Goal: Task Accomplishment & Management: Use online tool/utility

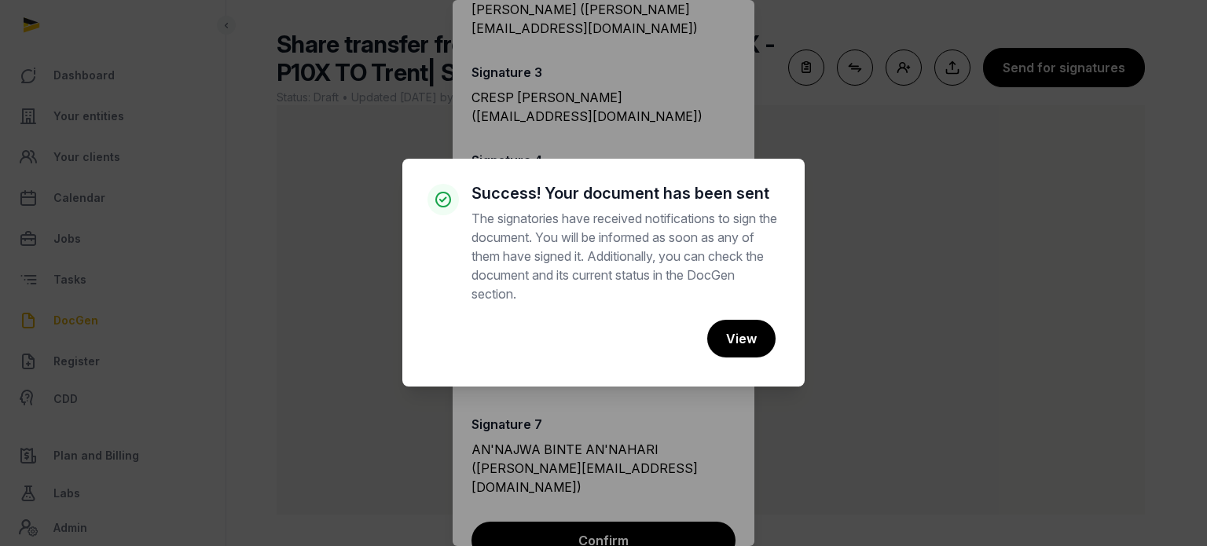
click at [827, 180] on div "× Success! Your document has been sent The signatories have received notificati…" at bounding box center [603, 273] width 1207 height 546
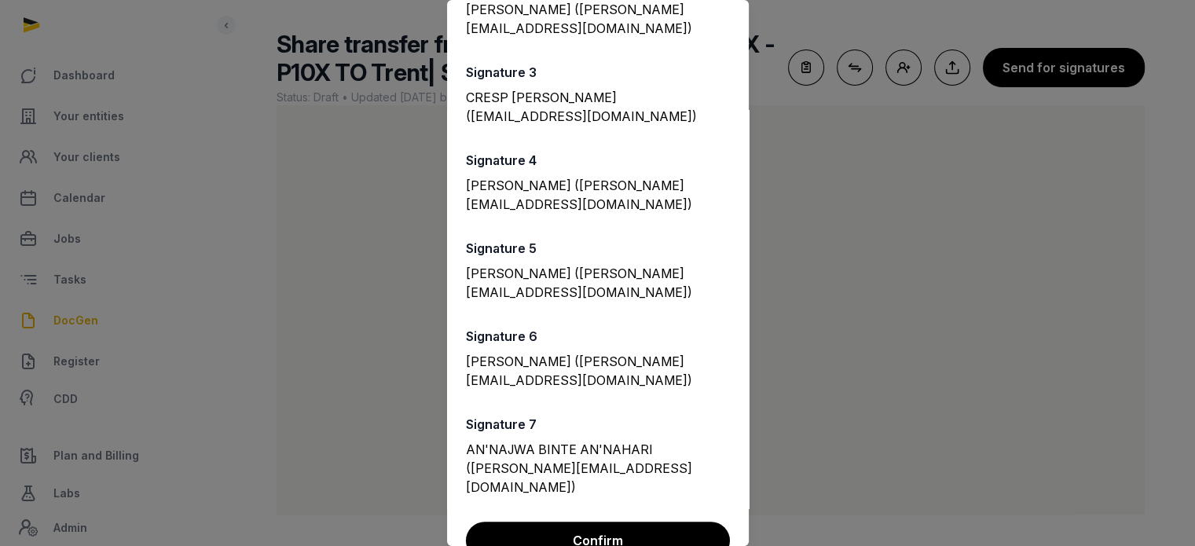
click at [827, 180] on div at bounding box center [597, 273] width 1195 height 546
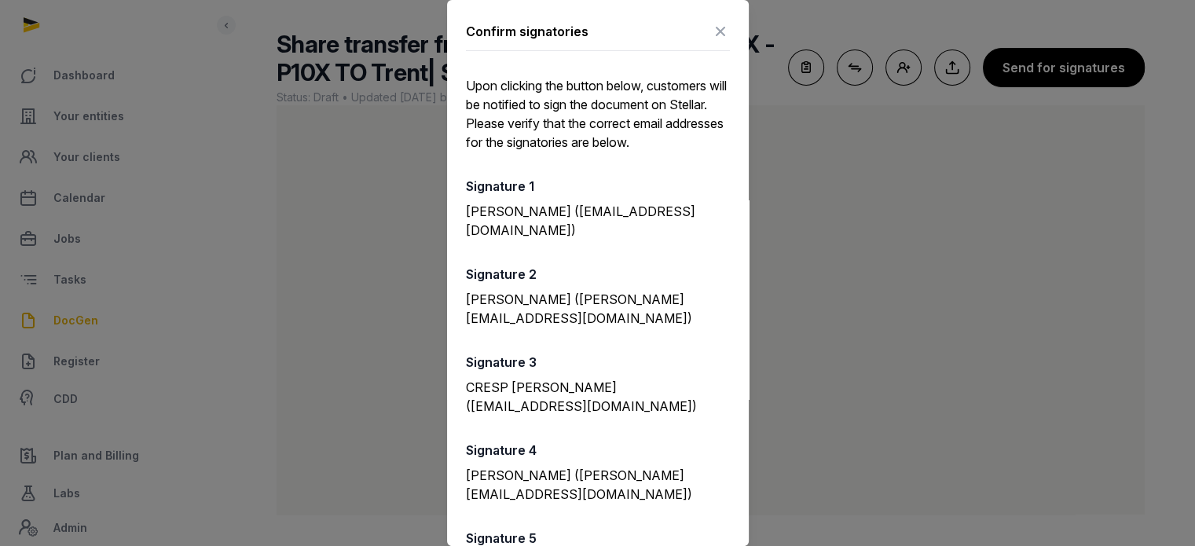
click at [711, 32] on icon at bounding box center [720, 31] width 19 height 25
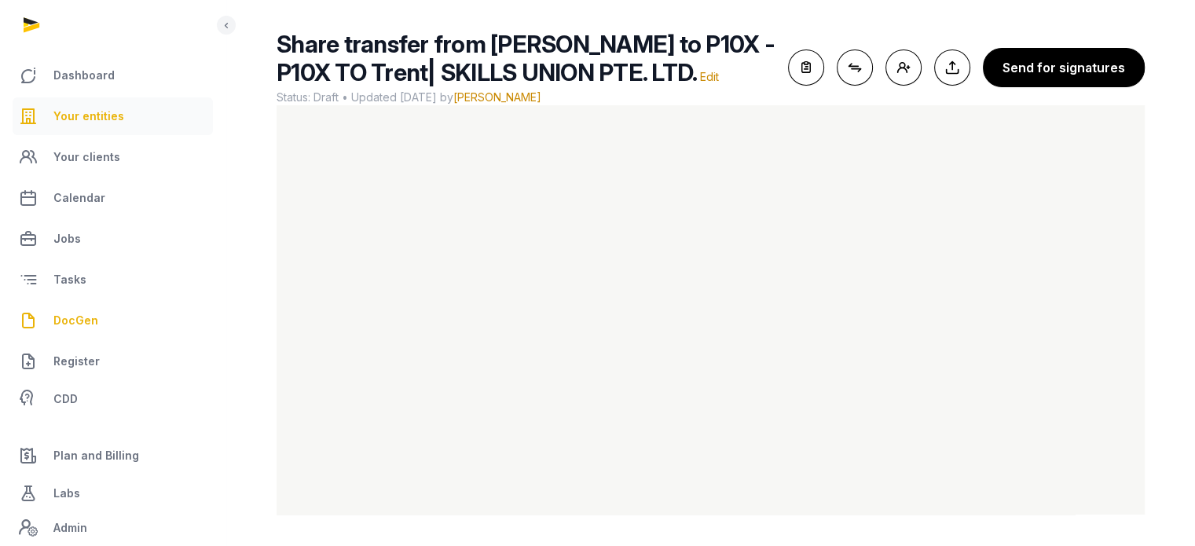
click at [95, 119] on span "Your entities" at bounding box center [88, 116] width 71 height 19
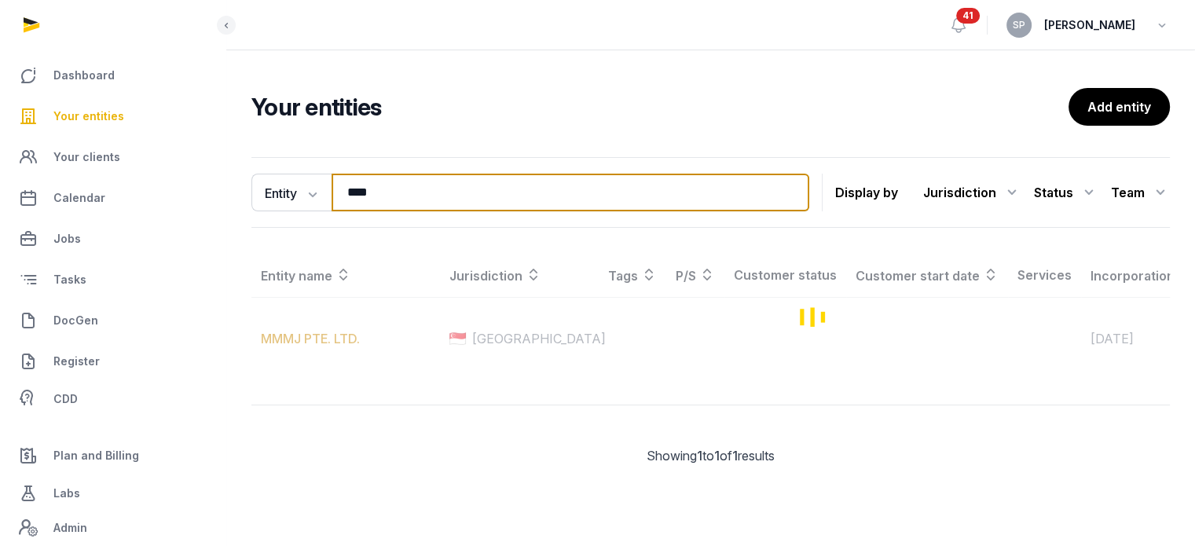
click at [435, 196] on input "****" at bounding box center [571, 193] width 478 height 38
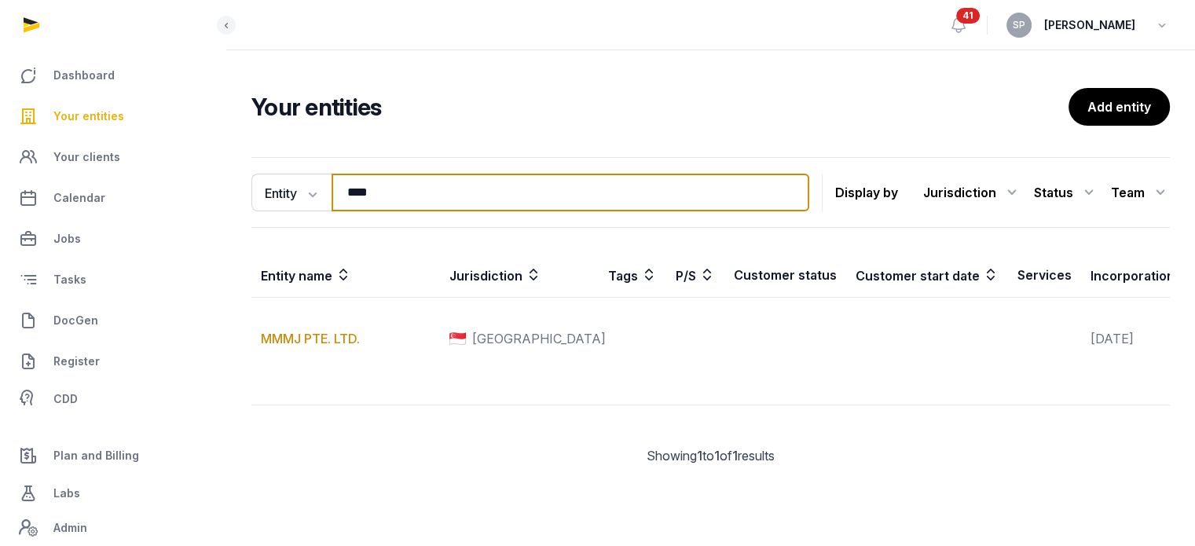
click at [435, 196] on input "****" at bounding box center [571, 193] width 478 height 38
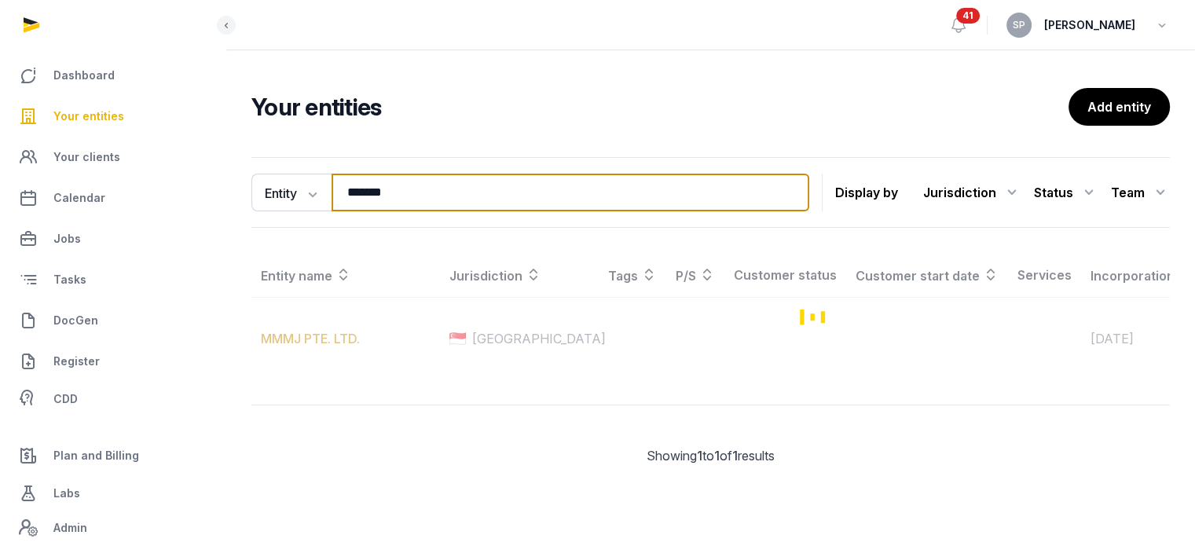
type input "*******"
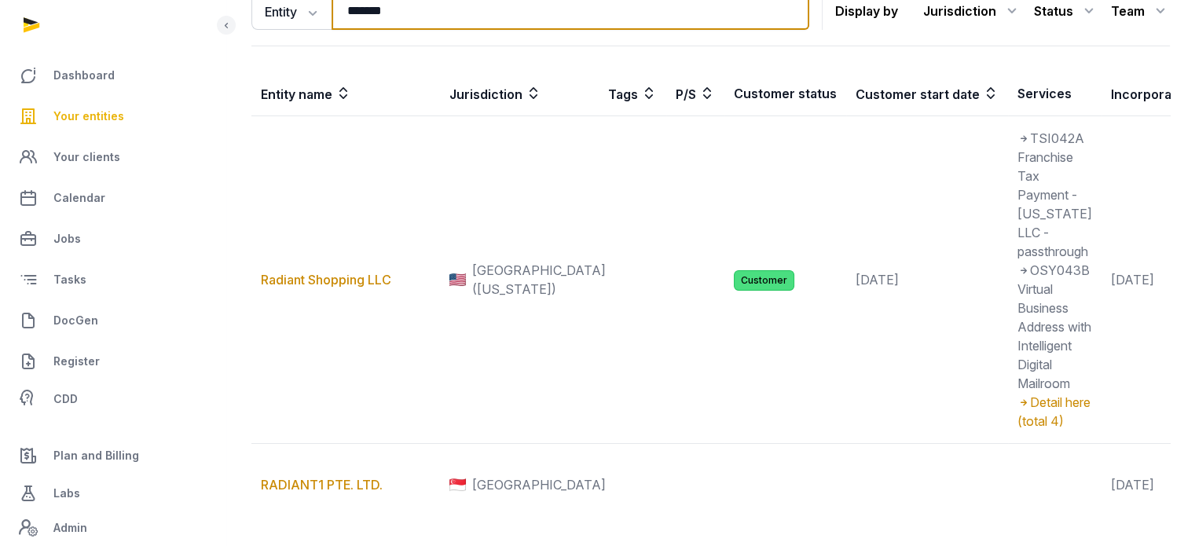
scroll to position [387, 0]
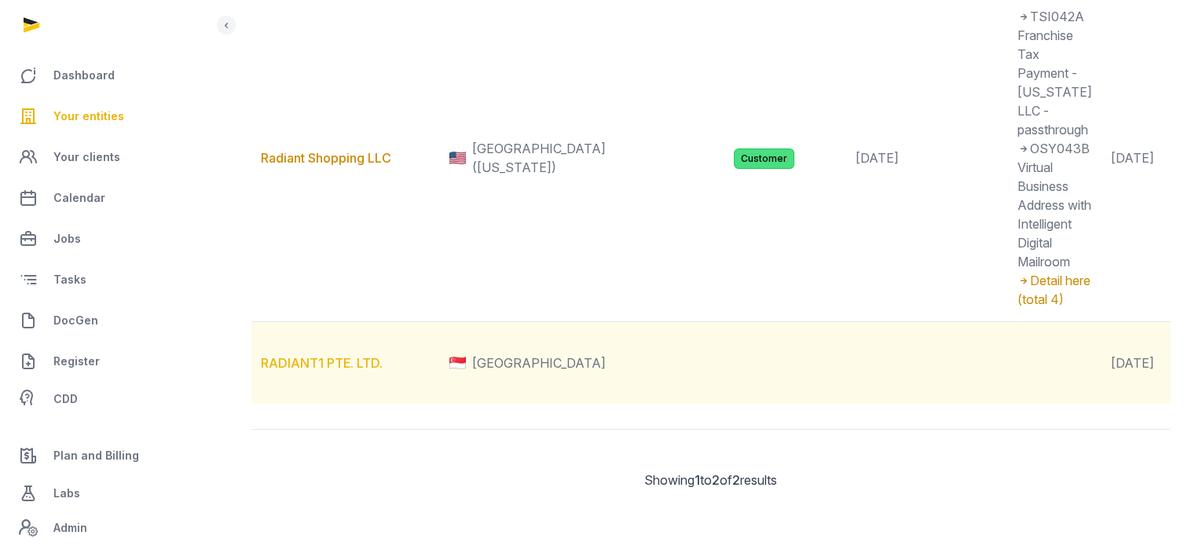
click at [333, 355] on link "RADIANT1 PTE. LTD." at bounding box center [322, 363] width 122 height 16
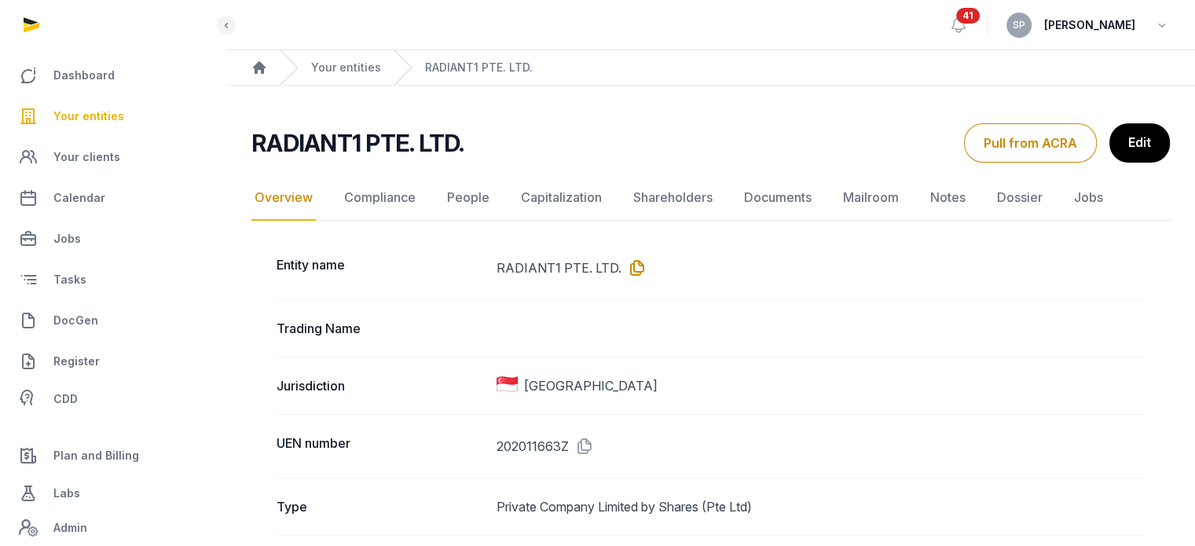
click at [632, 266] on icon at bounding box center [634, 267] width 25 height 25
click at [491, 197] on nav "Overview Compliance People Capitalization Shareholders Documents Mailroom Notes…" at bounding box center [710, 198] width 919 height 46
click at [472, 198] on link "People" at bounding box center [468, 198] width 49 height 46
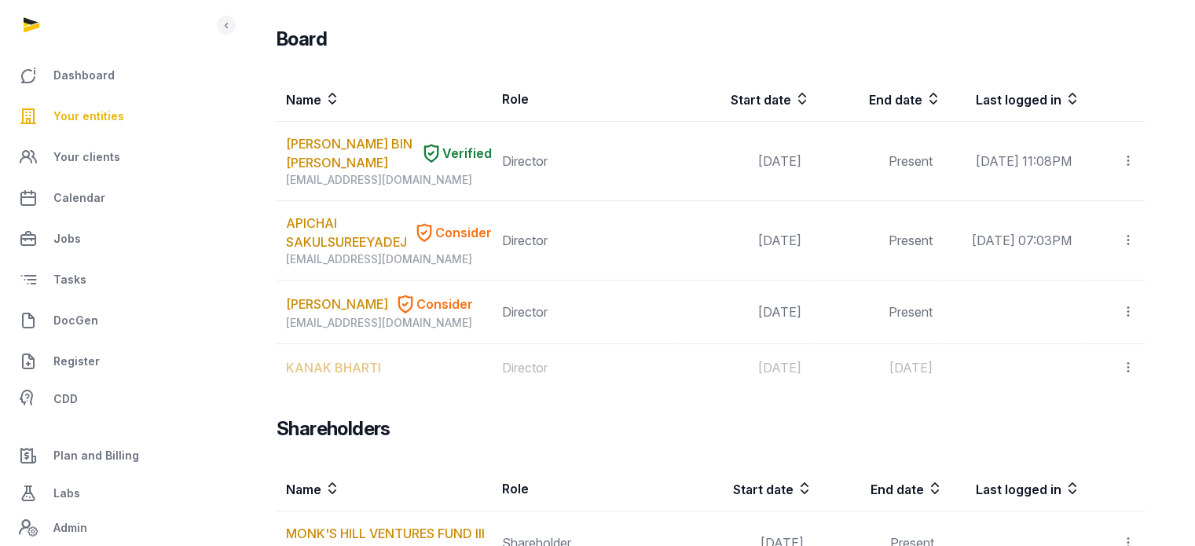
scroll to position [1090, 0]
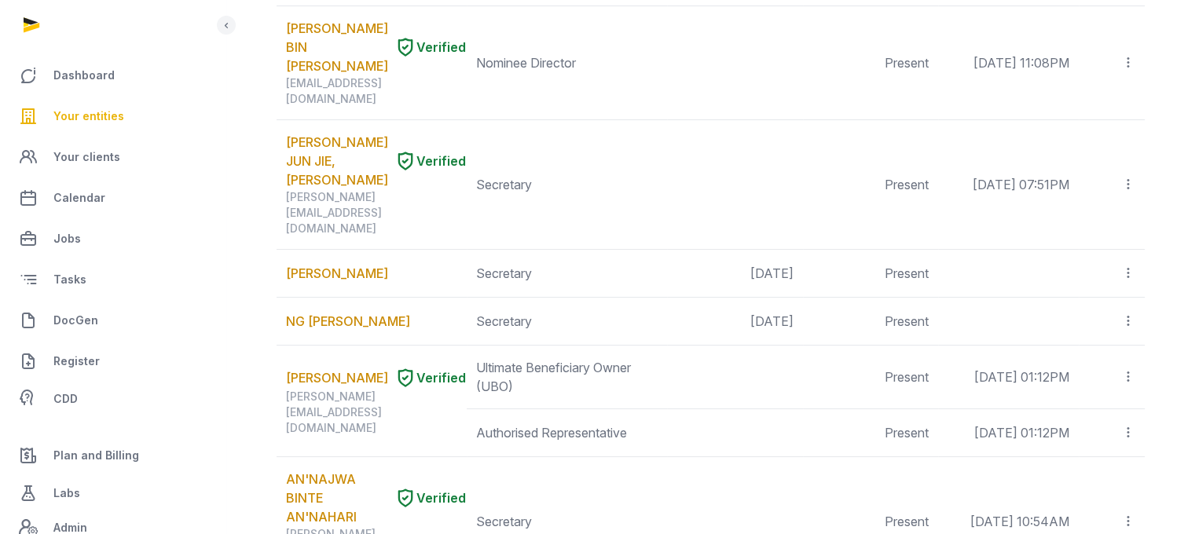
click at [117, 116] on span "Your entities" at bounding box center [88, 116] width 71 height 19
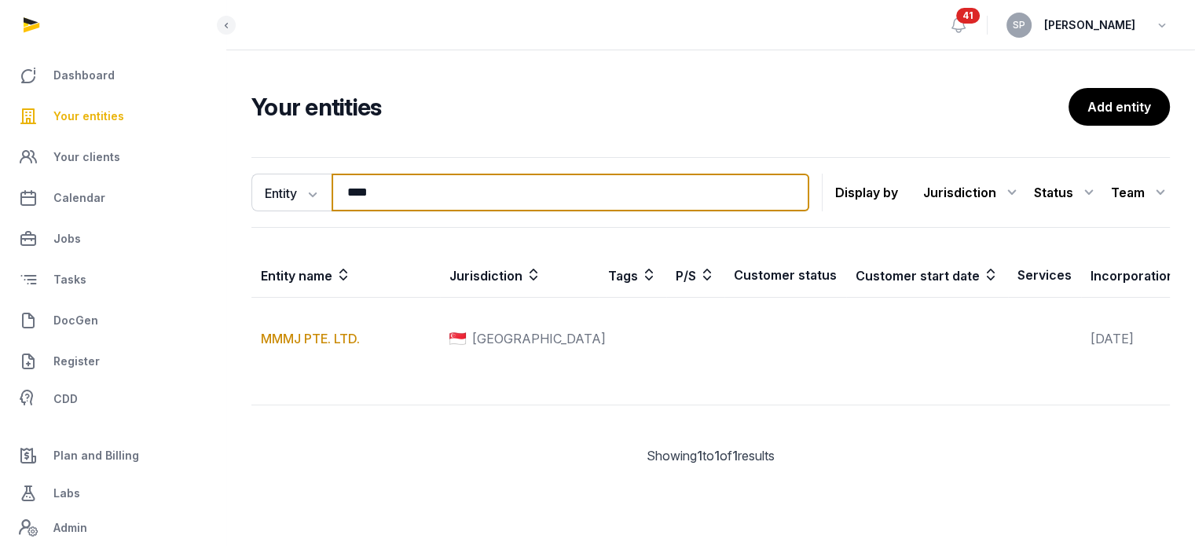
click at [429, 196] on input "****" at bounding box center [571, 193] width 478 height 38
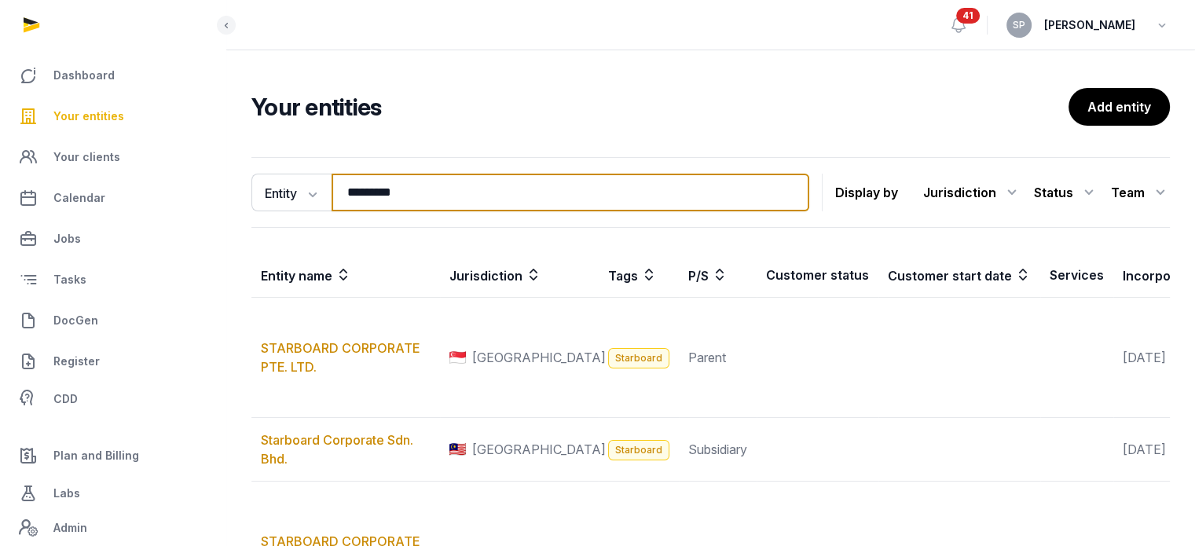
type input "*********"
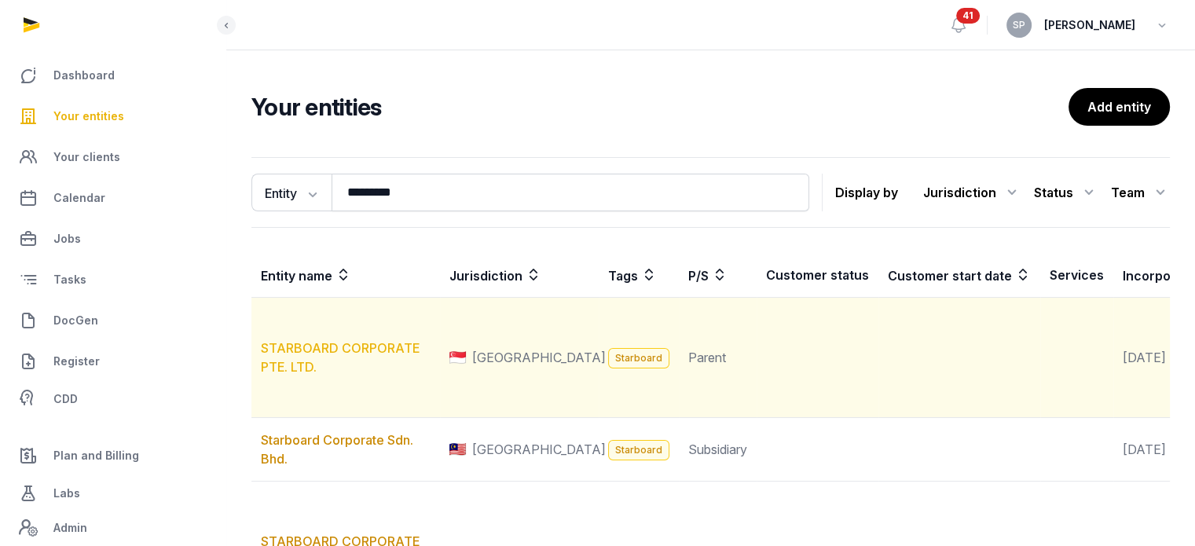
click at [388, 375] on link "STARBOARD CORPORATE PTE. LTD." at bounding box center [340, 357] width 159 height 35
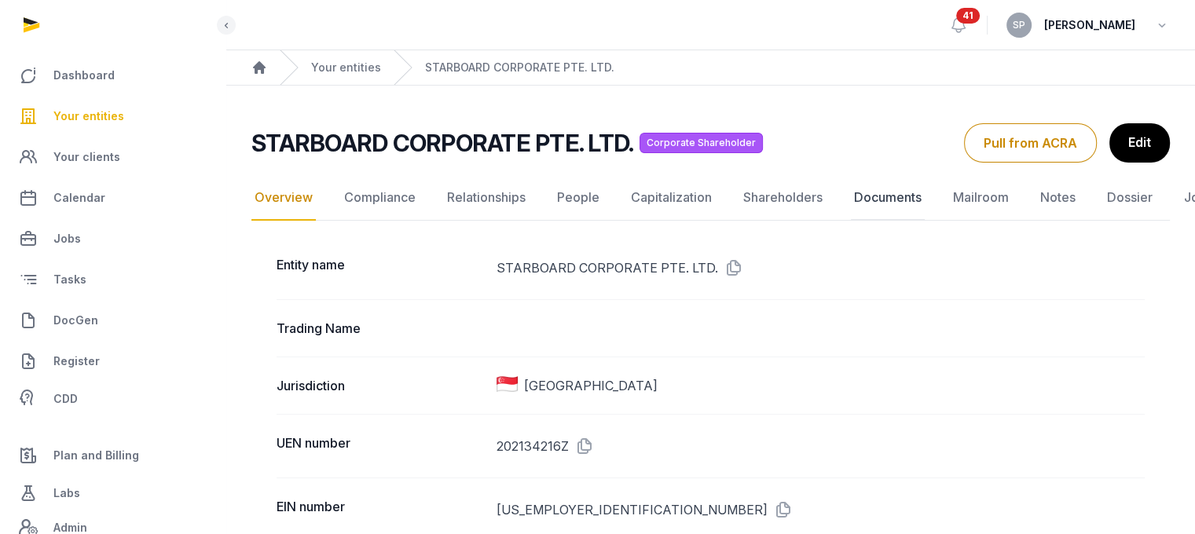
click at [894, 199] on link "Documents" at bounding box center [888, 198] width 74 height 46
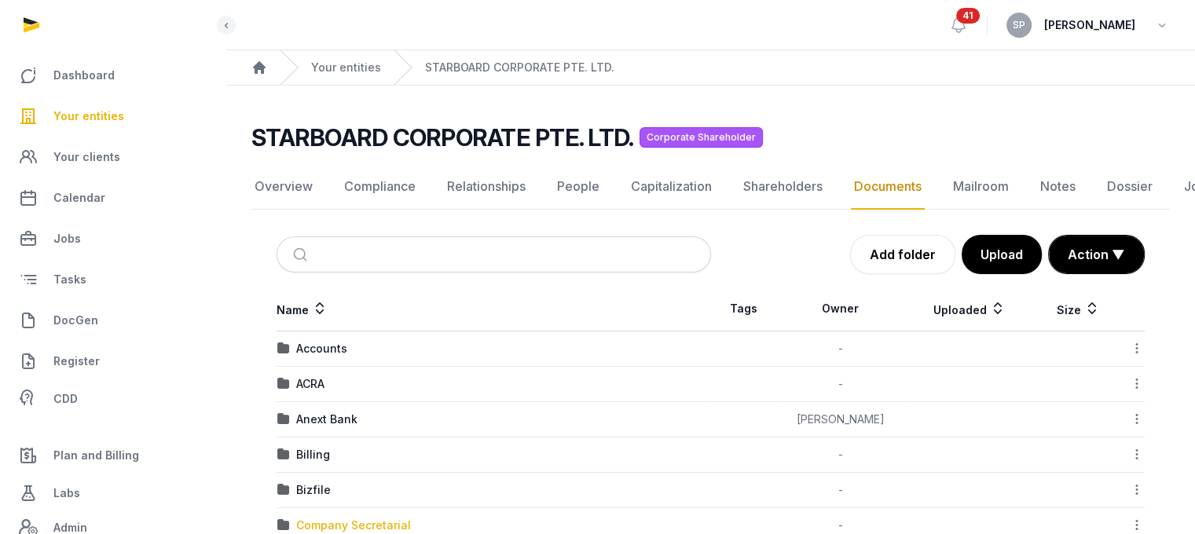
click at [336, 526] on div "Company Secretarial" at bounding box center [353, 526] width 115 height 16
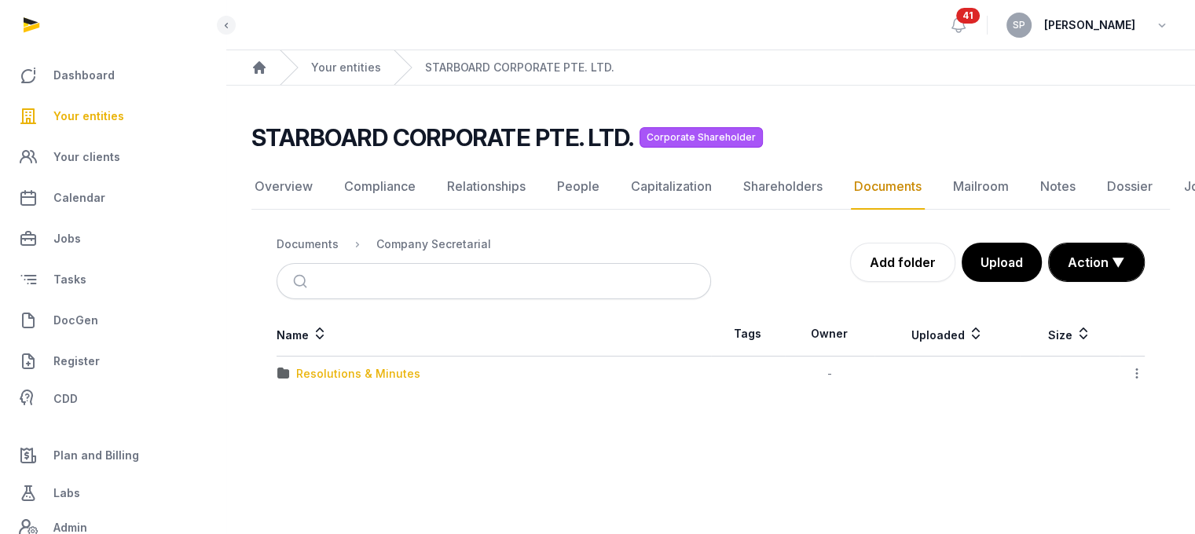
click at [369, 379] on div "Resolutions & Minutes" at bounding box center [358, 374] width 124 height 16
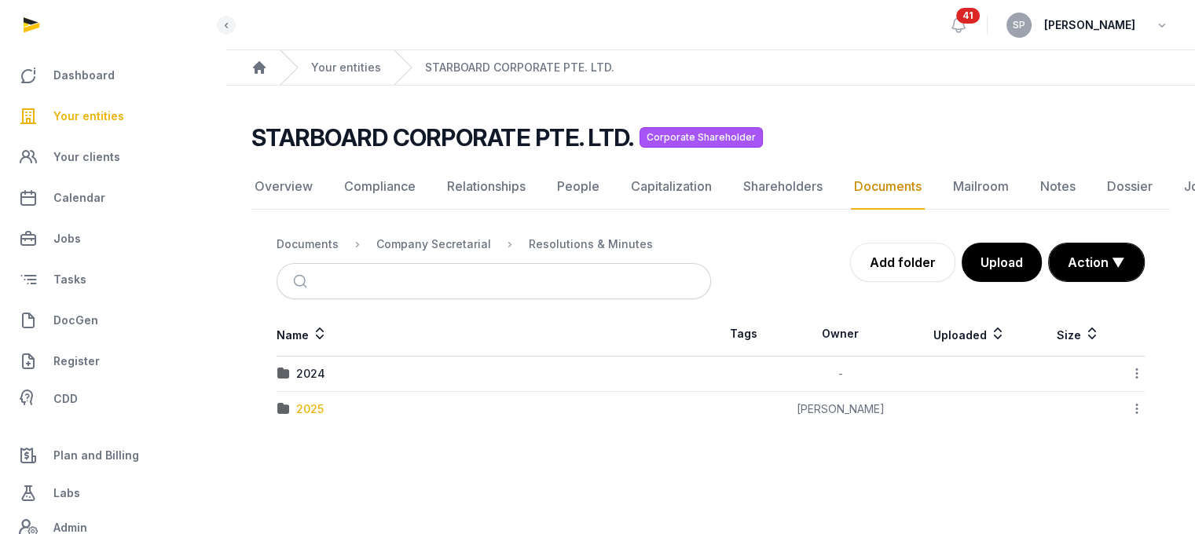
click at [314, 405] on div "2025" at bounding box center [310, 410] width 28 height 16
click at [383, 368] on div "AGM/AR FYE 2024" at bounding box center [345, 374] width 99 height 16
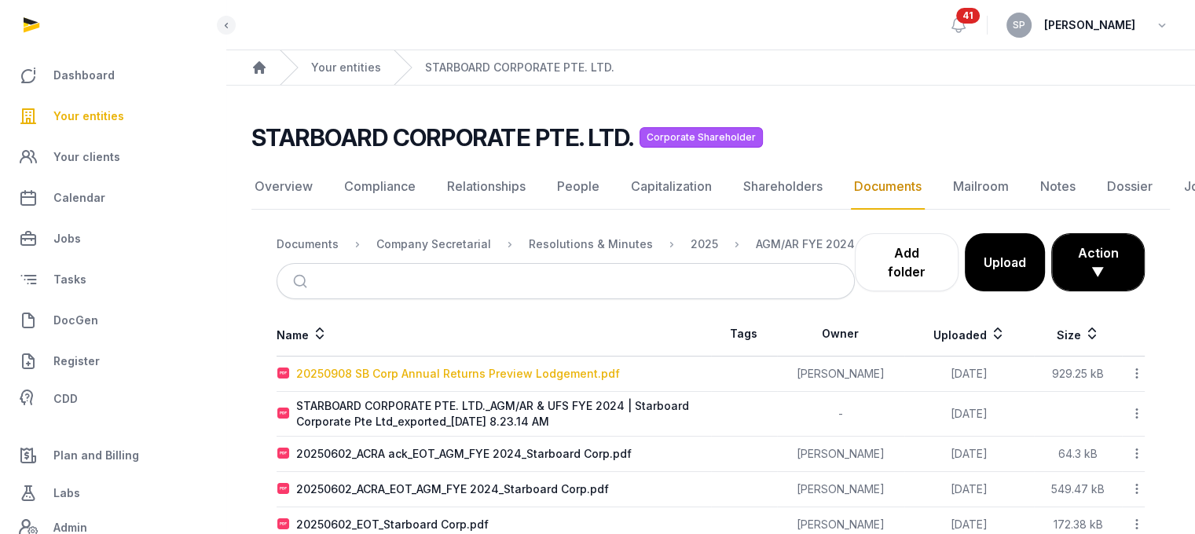
click at [538, 369] on div "20250908 SB Corp Annual Returns Preview Lodgement.pdf" at bounding box center [458, 374] width 324 height 16
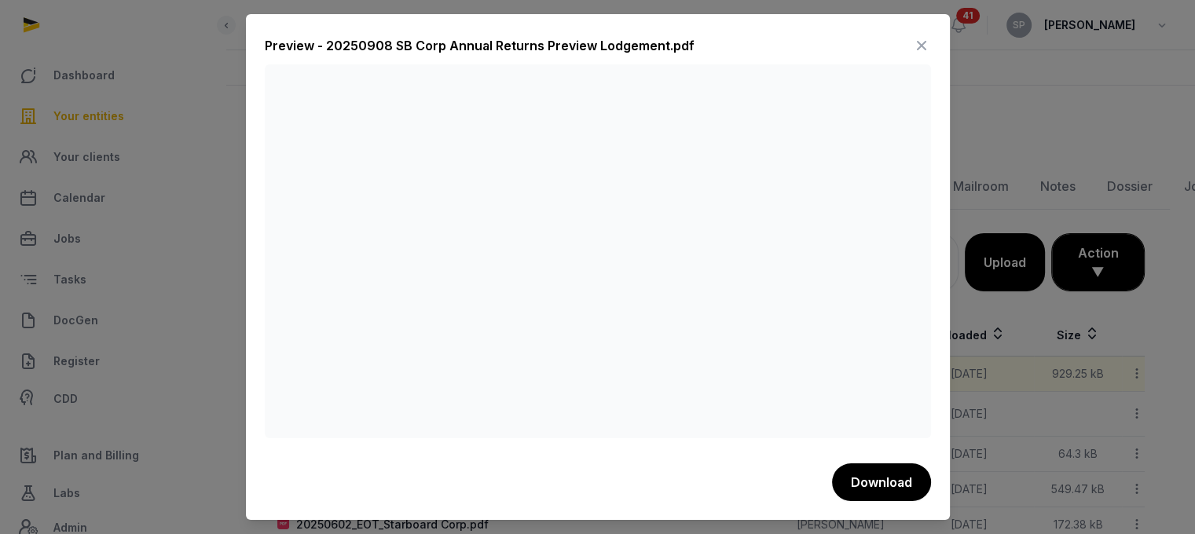
click at [917, 39] on icon at bounding box center [921, 45] width 19 height 25
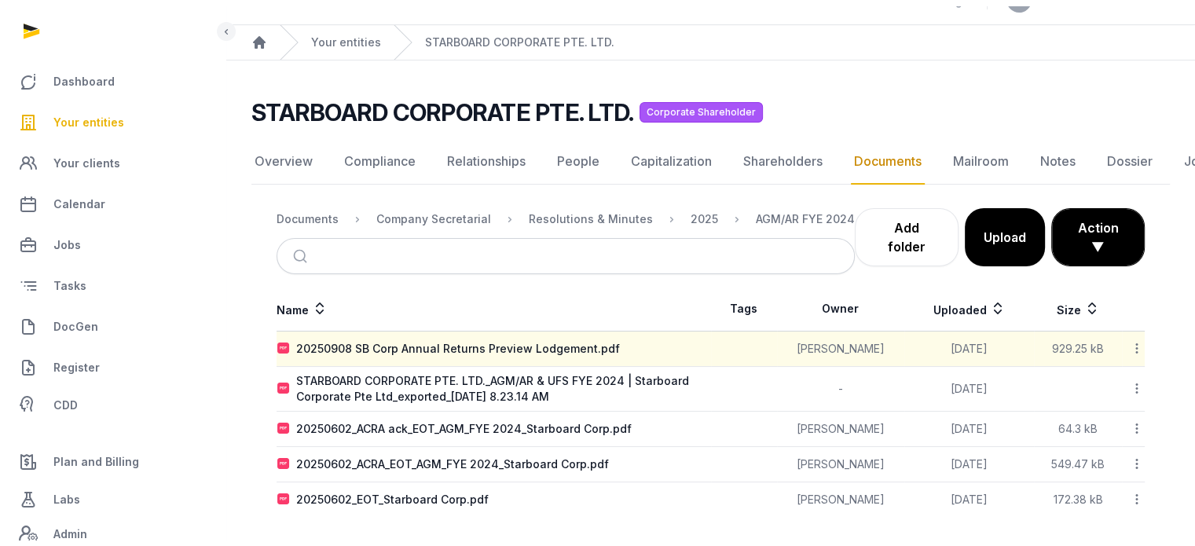
scroll to position [38, 0]
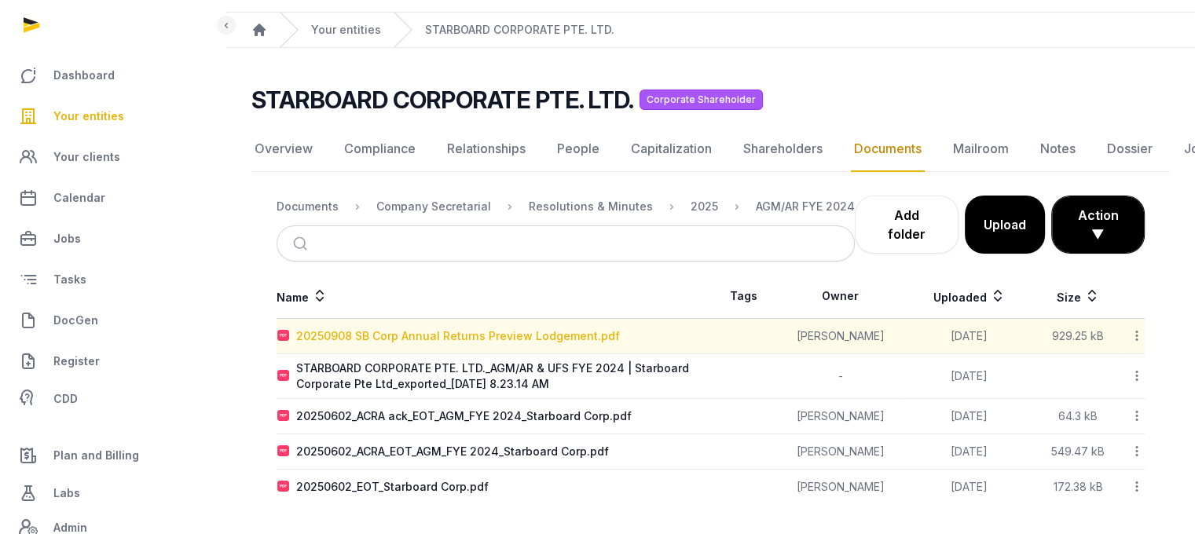
click at [572, 341] on div "20250908 SB Corp Annual Returns Preview Lodgement.pdf" at bounding box center [458, 337] width 324 height 16
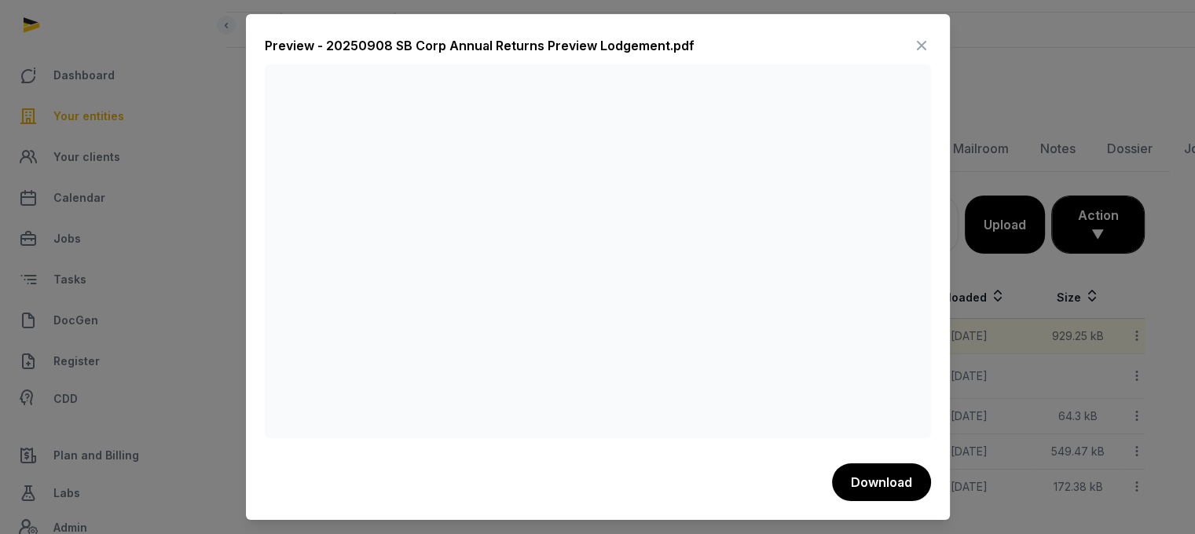
click at [921, 37] on icon at bounding box center [921, 45] width 19 height 25
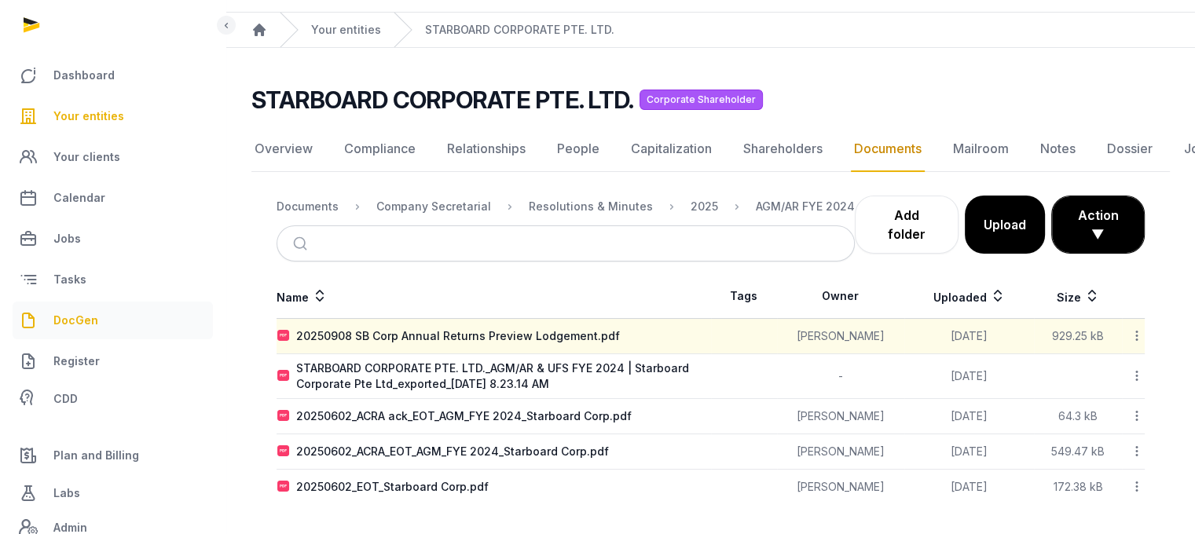
click at [116, 318] on link "DocGen" at bounding box center [113, 321] width 200 height 38
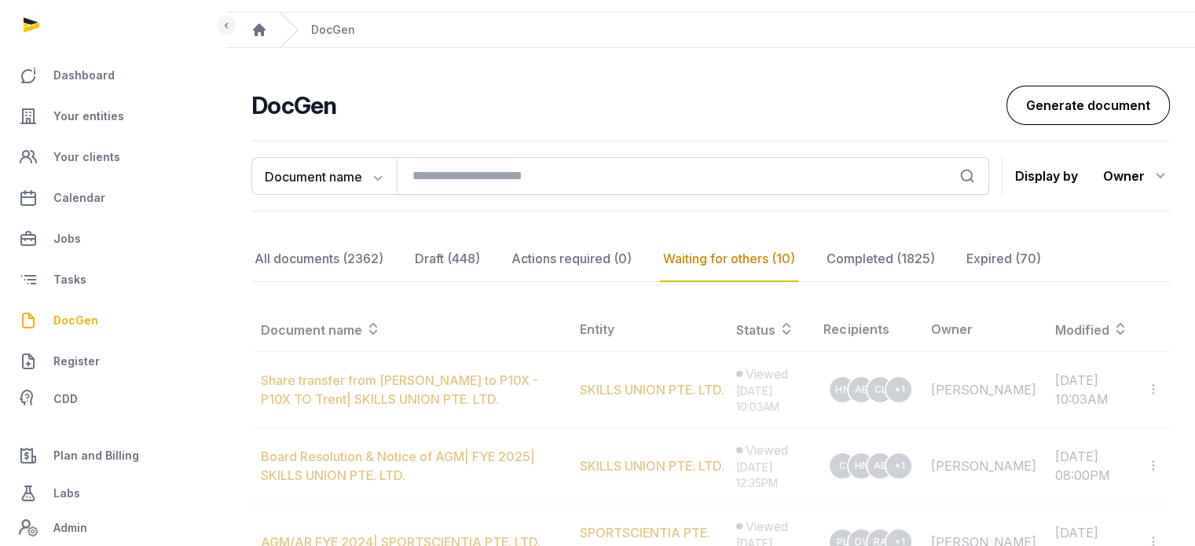
click at [1053, 106] on link "Generate document" at bounding box center [1088, 105] width 163 height 39
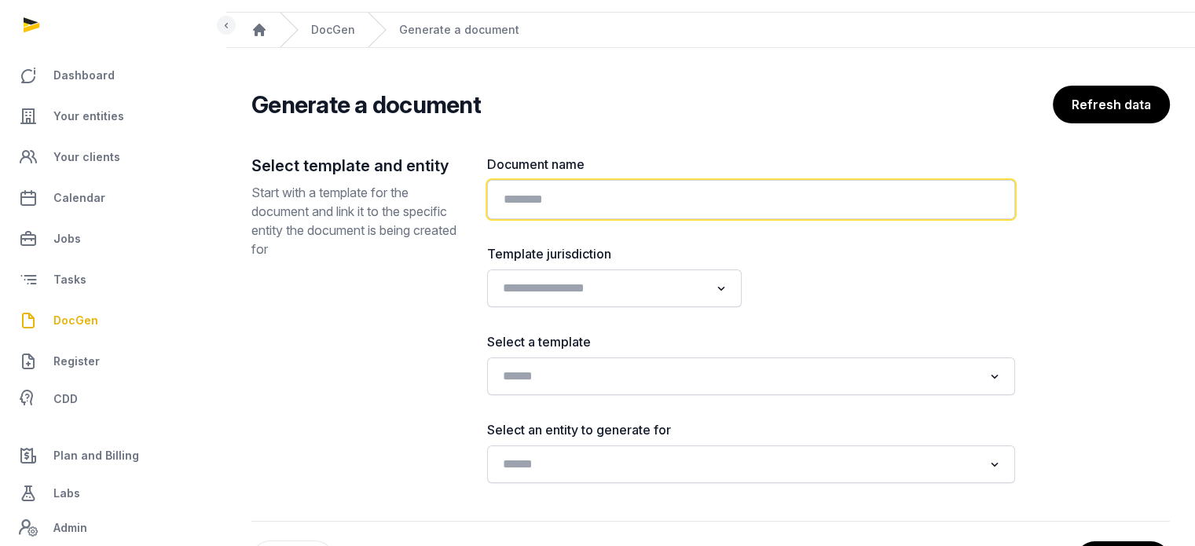
click at [670, 191] on input "text" at bounding box center [751, 199] width 528 height 39
paste input "**********"
type input "**********"
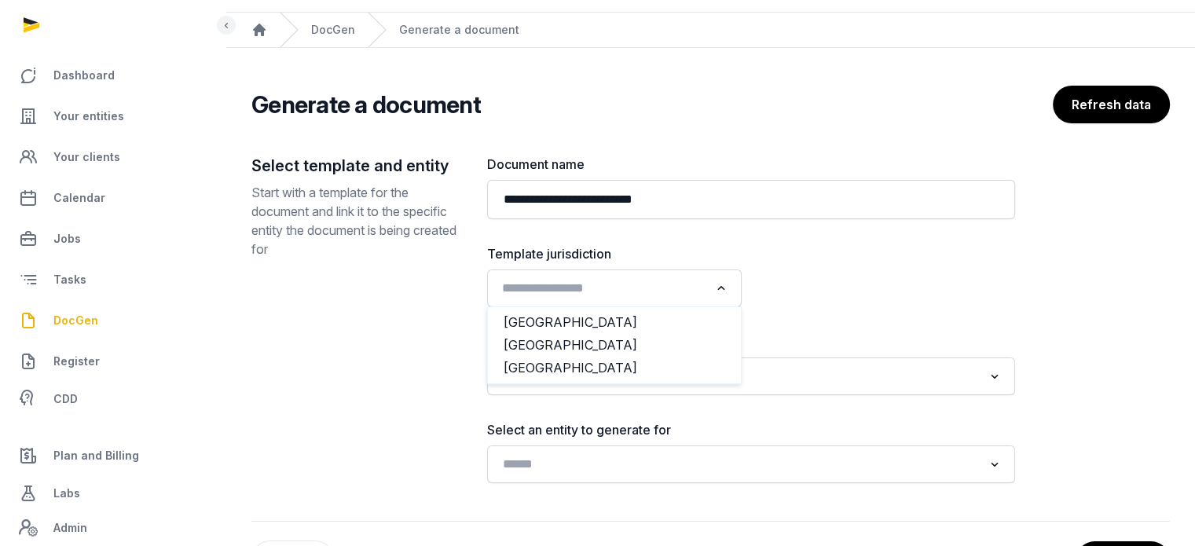
click at [682, 301] on div "Loading..." at bounding box center [614, 288] width 239 height 28
click at [652, 345] on li "[GEOGRAPHIC_DATA]" at bounding box center [614, 345] width 253 height 23
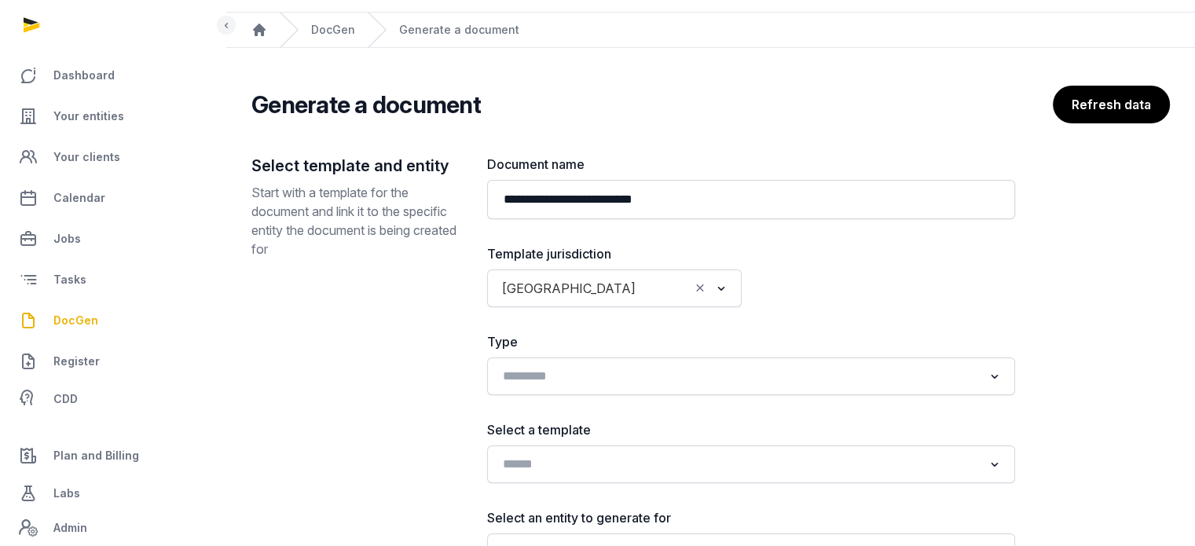
scroll to position [189, 0]
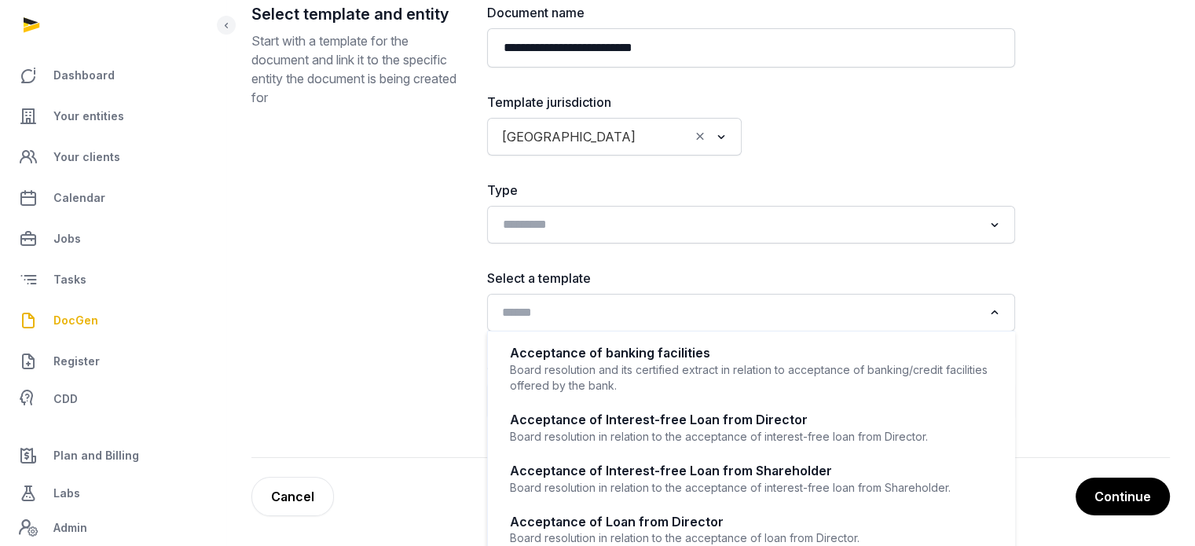
click at [575, 306] on input "Search for option" at bounding box center [740, 313] width 486 height 22
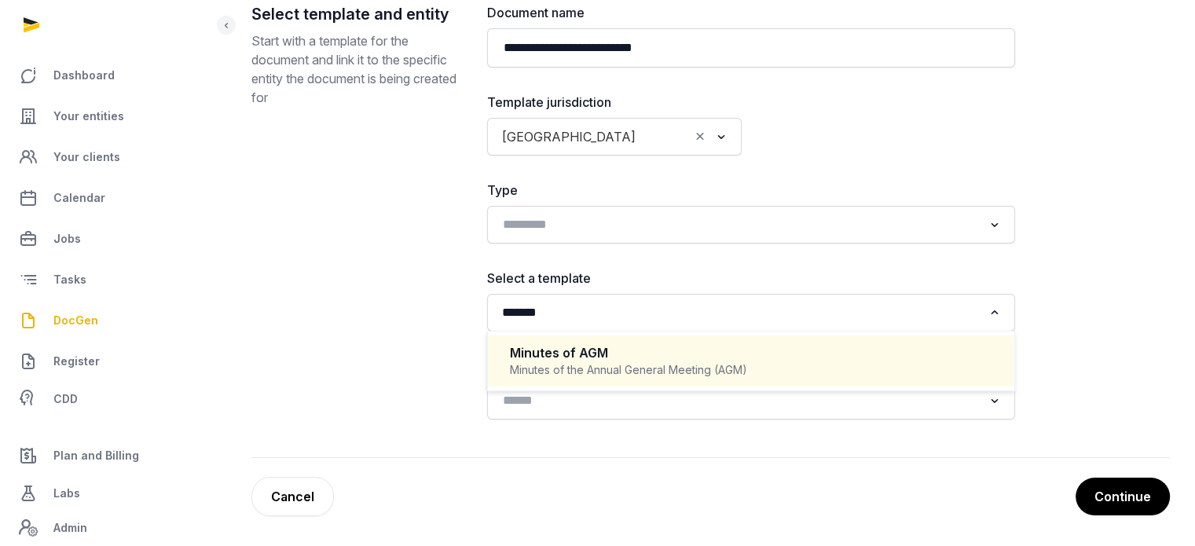
click at [590, 369] on div "Minutes of the Annual General Meeting (AGM)" at bounding box center [751, 370] width 483 height 16
type input "*******"
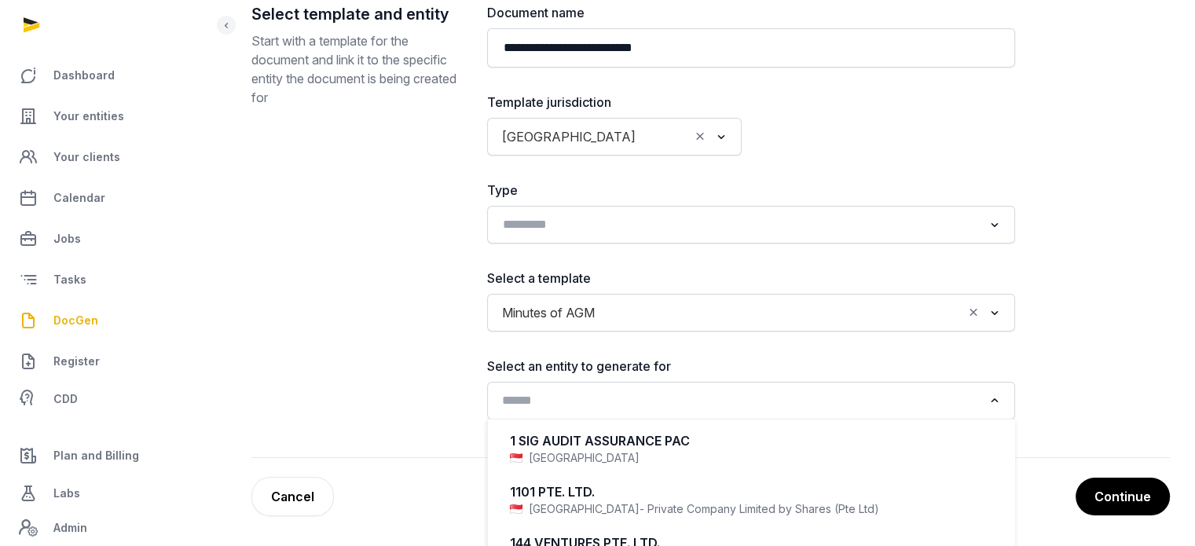
click at [595, 401] on input "Search for option" at bounding box center [740, 401] width 486 height 22
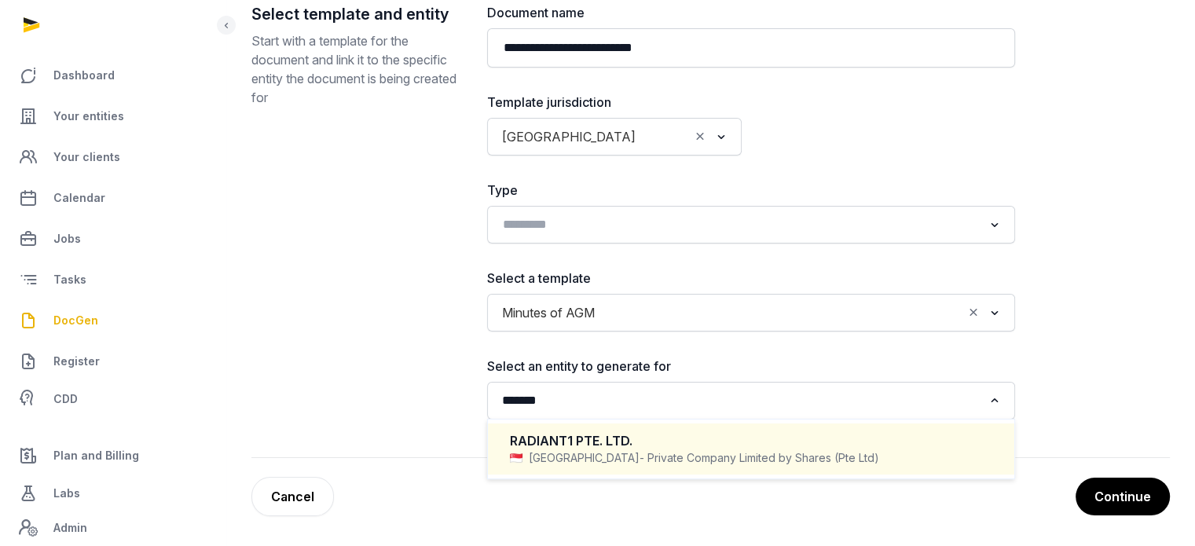
click at [597, 447] on div "RADIANT1 PTE. LTD." at bounding box center [751, 441] width 483 height 18
type input "*******"
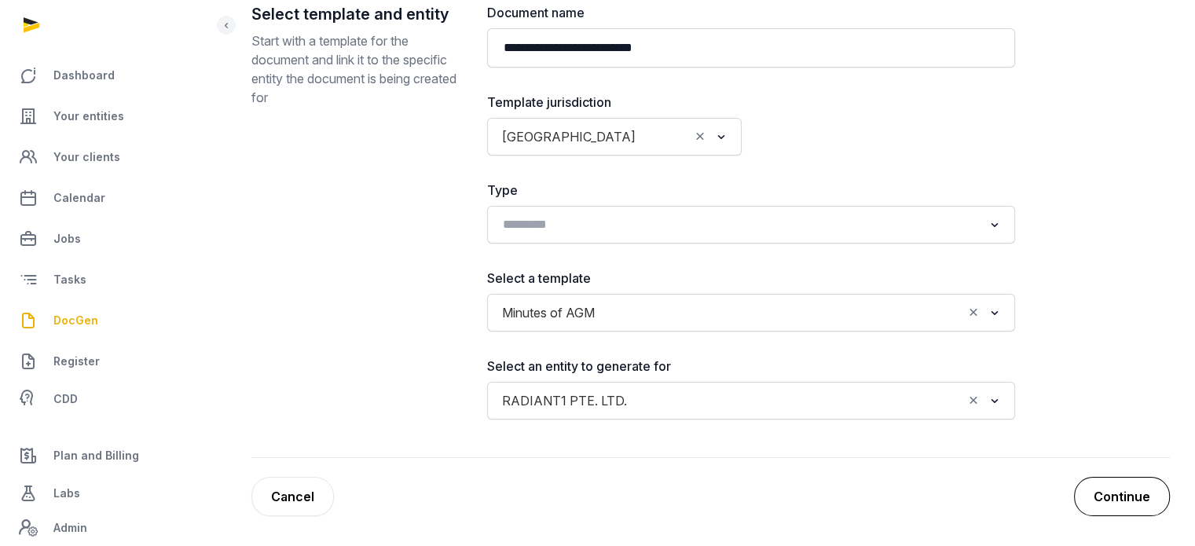
click at [1119, 493] on button "Continue" at bounding box center [1122, 496] width 96 height 39
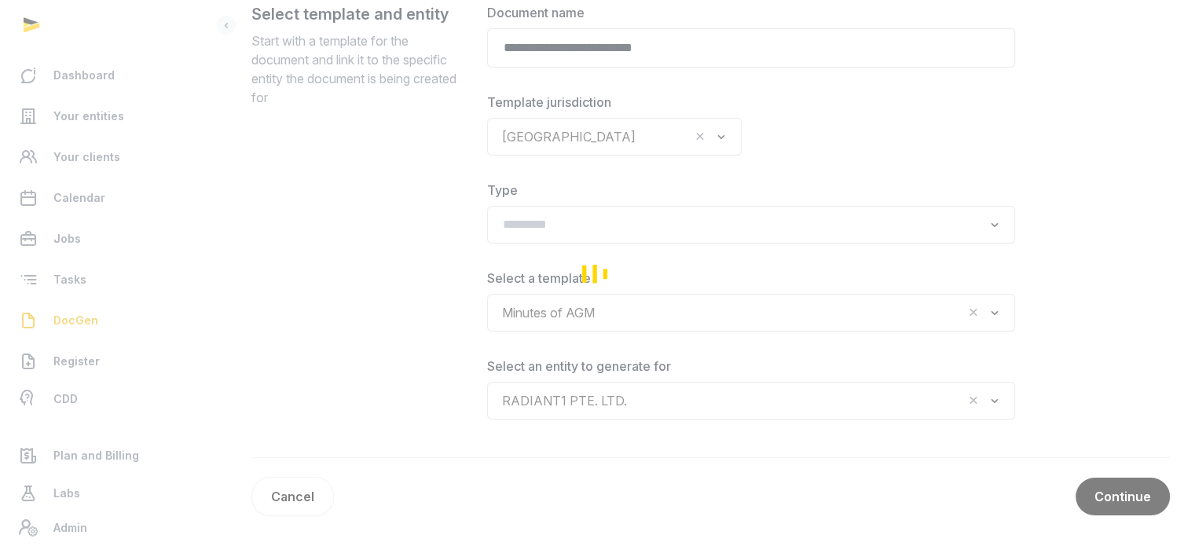
scroll to position [237, 0]
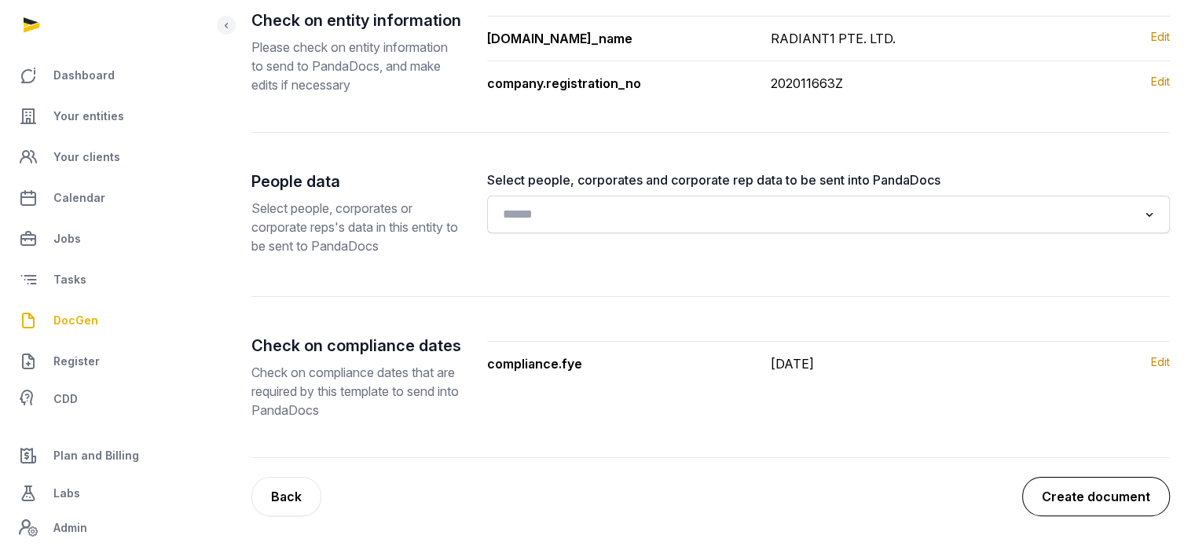
click at [1099, 505] on button "Create document" at bounding box center [1096, 496] width 148 height 39
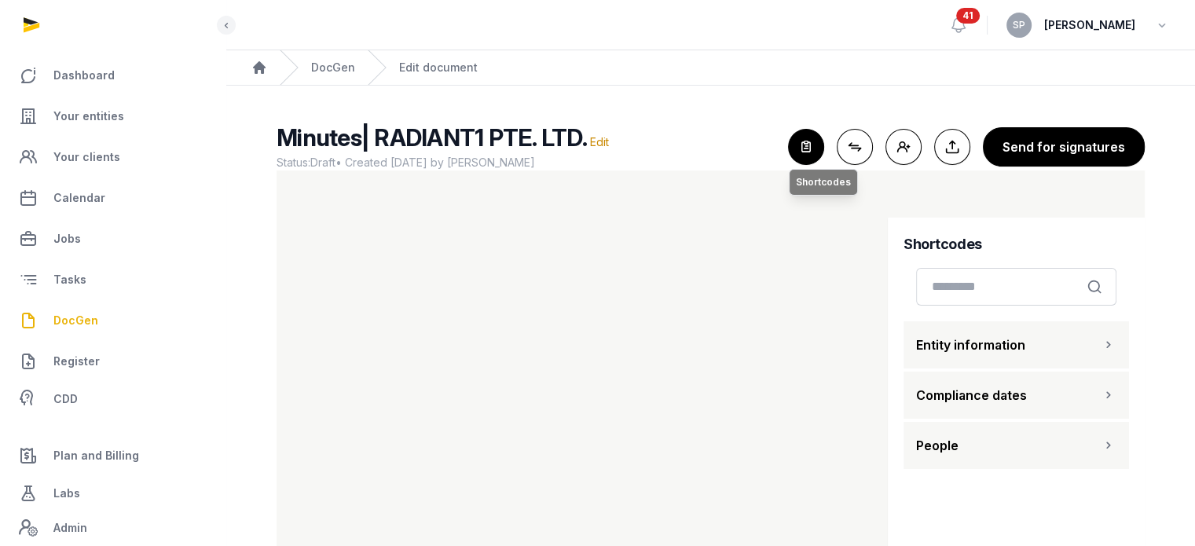
click at [820, 138] on icon "button" at bounding box center [806, 147] width 35 height 35
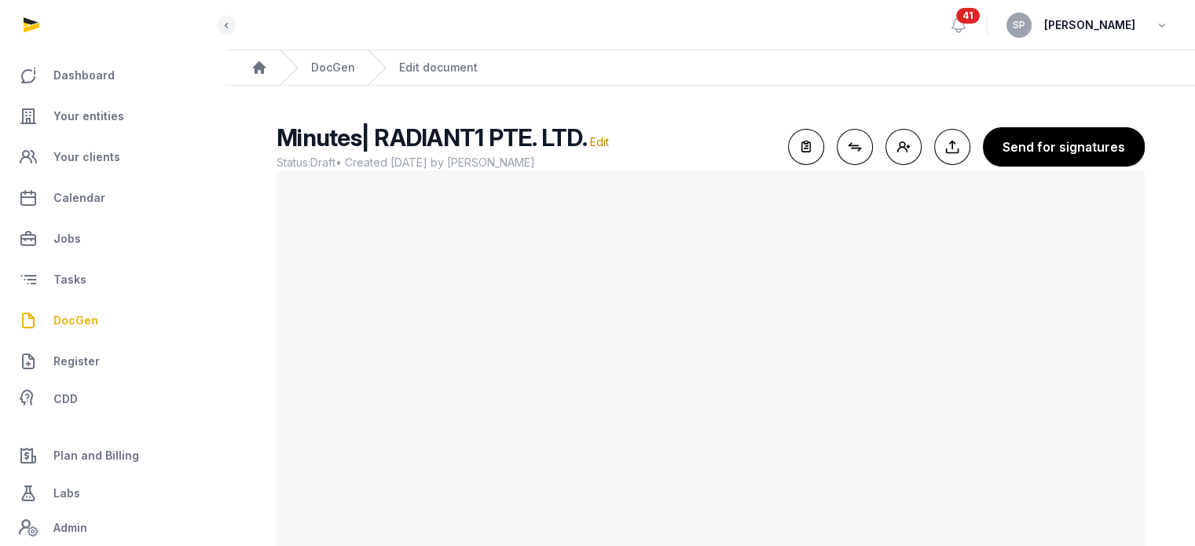
scroll to position [65, 0]
